Goal: Find specific page/section: Find specific page/section

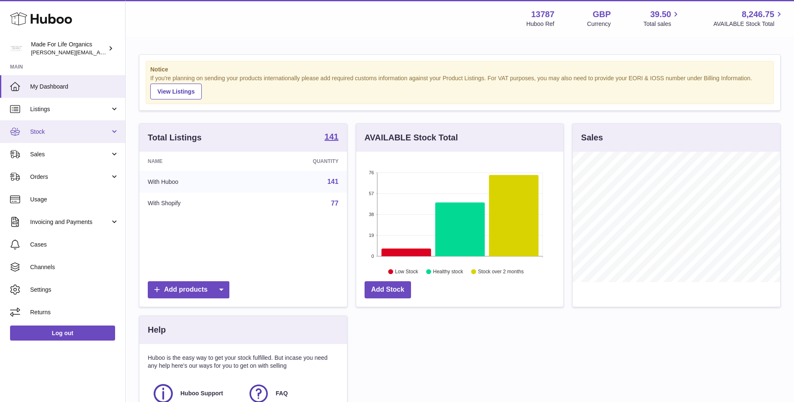
click at [36, 131] on span "Stock" at bounding box center [70, 132] width 80 height 8
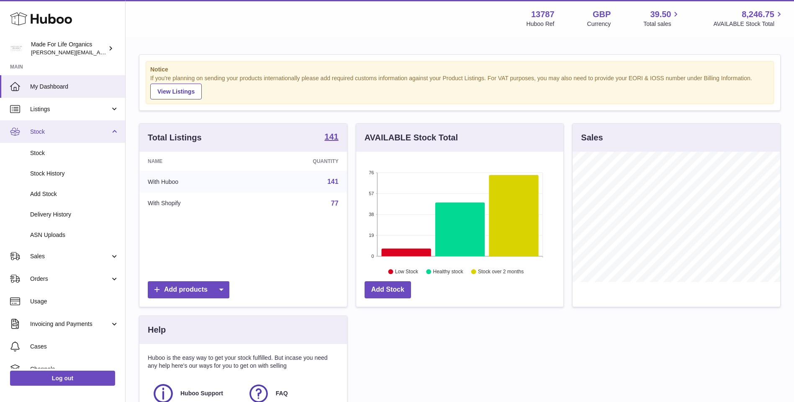
click at [40, 134] on span "Stock" at bounding box center [70, 132] width 80 height 8
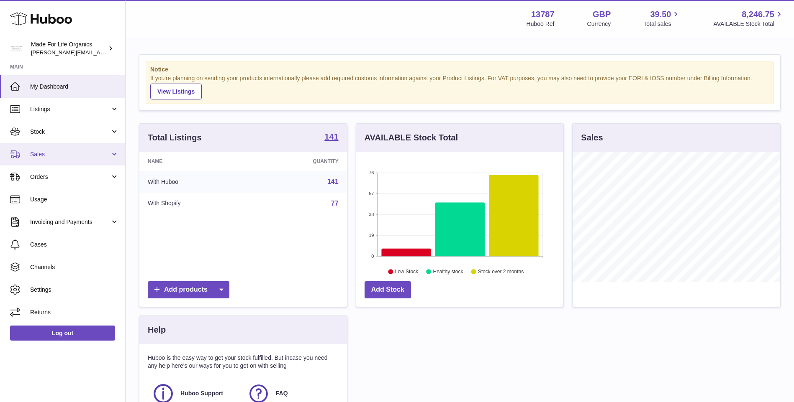
click at [42, 160] on link "Sales" at bounding box center [62, 154] width 125 height 23
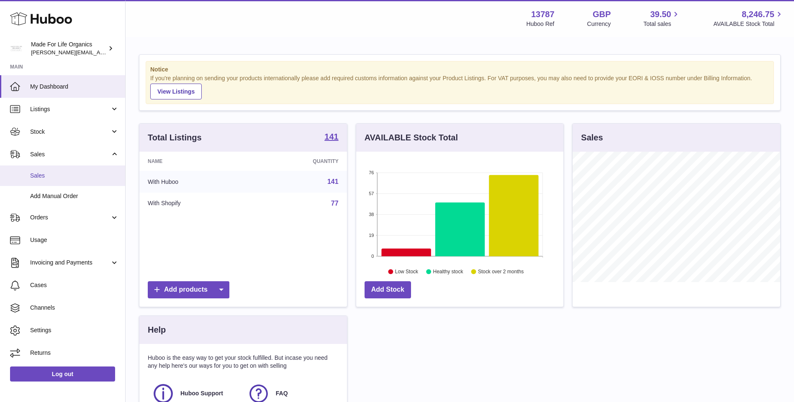
click at [44, 176] on span "Sales" at bounding box center [74, 176] width 89 height 8
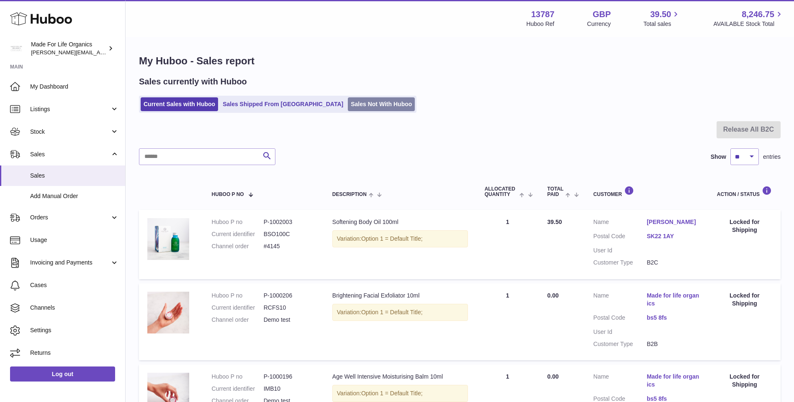
click at [348, 105] on link "Sales Not With Huboo" at bounding box center [381, 104] width 67 height 14
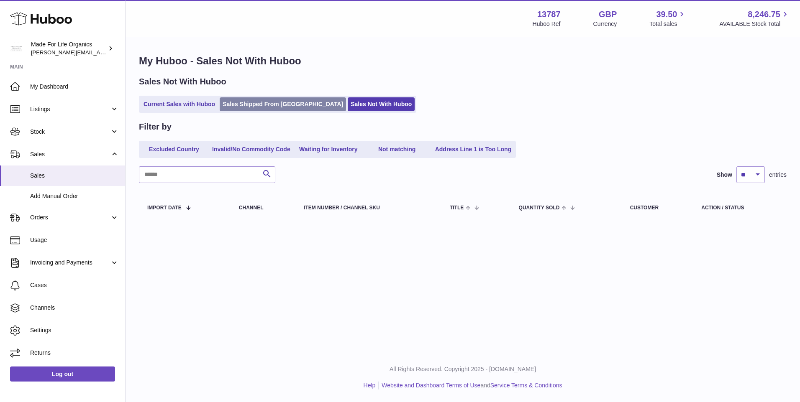
click at [244, 103] on link "Sales Shipped From [GEOGRAPHIC_DATA]" at bounding box center [283, 104] width 126 height 14
